Goal: Task Accomplishment & Management: Manage account settings

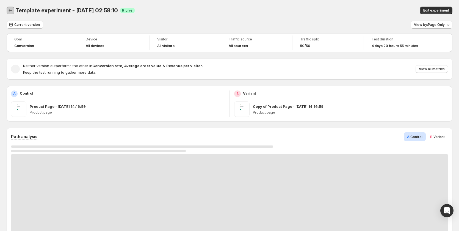
click at [12, 8] on icon "Back" at bounding box center [10, 10] width 5 height 5
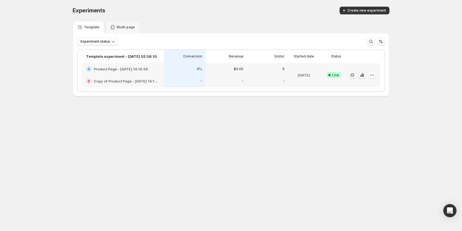
click at [372, 75] on icon "button" at bounding box center [371, 74] width 1 height 1
drag, startPoint x: 364, startPoint y: 93, endPoint x: 365, endPoint y: 86, distance: 7.0
click at [365, 86] on ul "Edit Rename End experiment Delete Live experiment cannot be deleted" at bounding box center [373, 102] width 68 height 41
click at [365, 86] on span "Edit" at bounding box center [376, 86] width 57 height 5
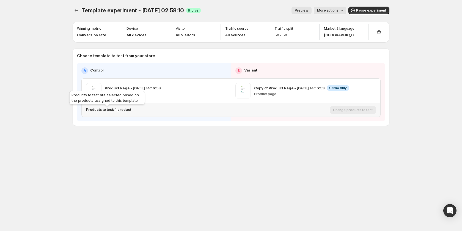
click at [125, 109] on p "Products to test: 1 product" at bounding box center [108, 109] width 45 height 4
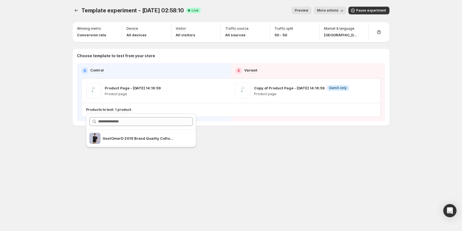
click at [204, 170] on div "Template experiment - Aug 21, 02:58:10. This page is ready Template experiment …" at bounding box center [231, 115] width 330 height 231
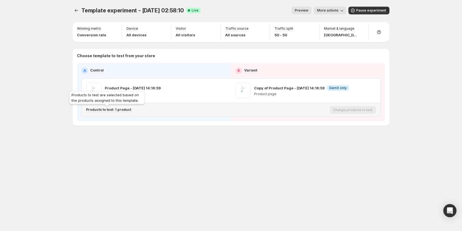
click at [126, 110] on p "Products to test: 1 product" at bounding box center [108, 109] width 45 height 4
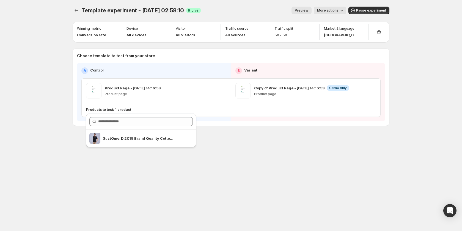
click at [67, 134] on div "Template experiment - Aug 21, 02:58:10. This page is ready Template experiment …" at bounding box center [231, 77] width 330 height 155
click at [308, 10] on span "Preview" at bounding box center [301, 10] width 13 height 4
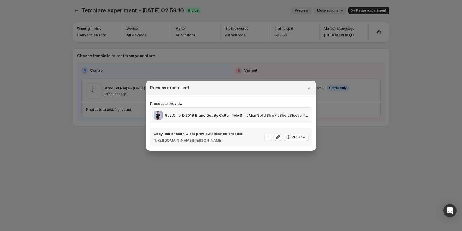
click at [296, 112] on p "GustOmerD 2019 Brand Quality Cotton Polo Shirt Men Solid Slim Fit Short Sleeve …" at bounding box center [236, 114] width 143 height 5
click at [311, 181] on div at bounding box center [231, 115] width 462 height 231
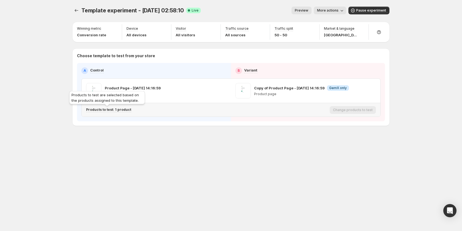
click at [104, 106] on div "Products to test are selected based on the products assigned to this template." at bounding box center [107, 99] width 78 height 18
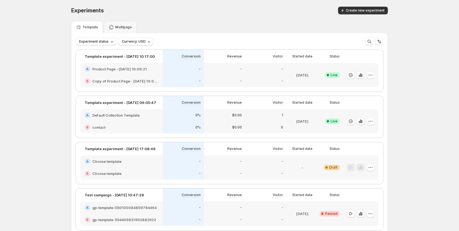
click at [184, 119] on div "0%" at bounding box center [183, 115] width 41 height 12
